Goal: Information Seeking & Learning: Learn about a topic

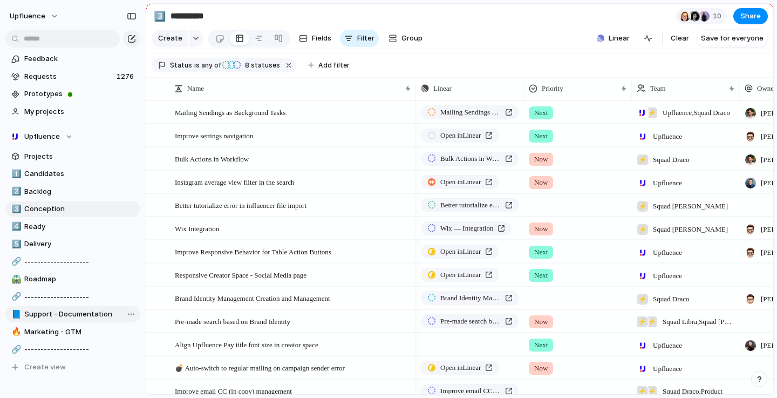
click at [80, 317] on span "Support - Documentation" at bounding box center [80, 314] width 112 height 11
type input "**********"
